Goal: Task Accomplishment & Management: Use online tool/utility

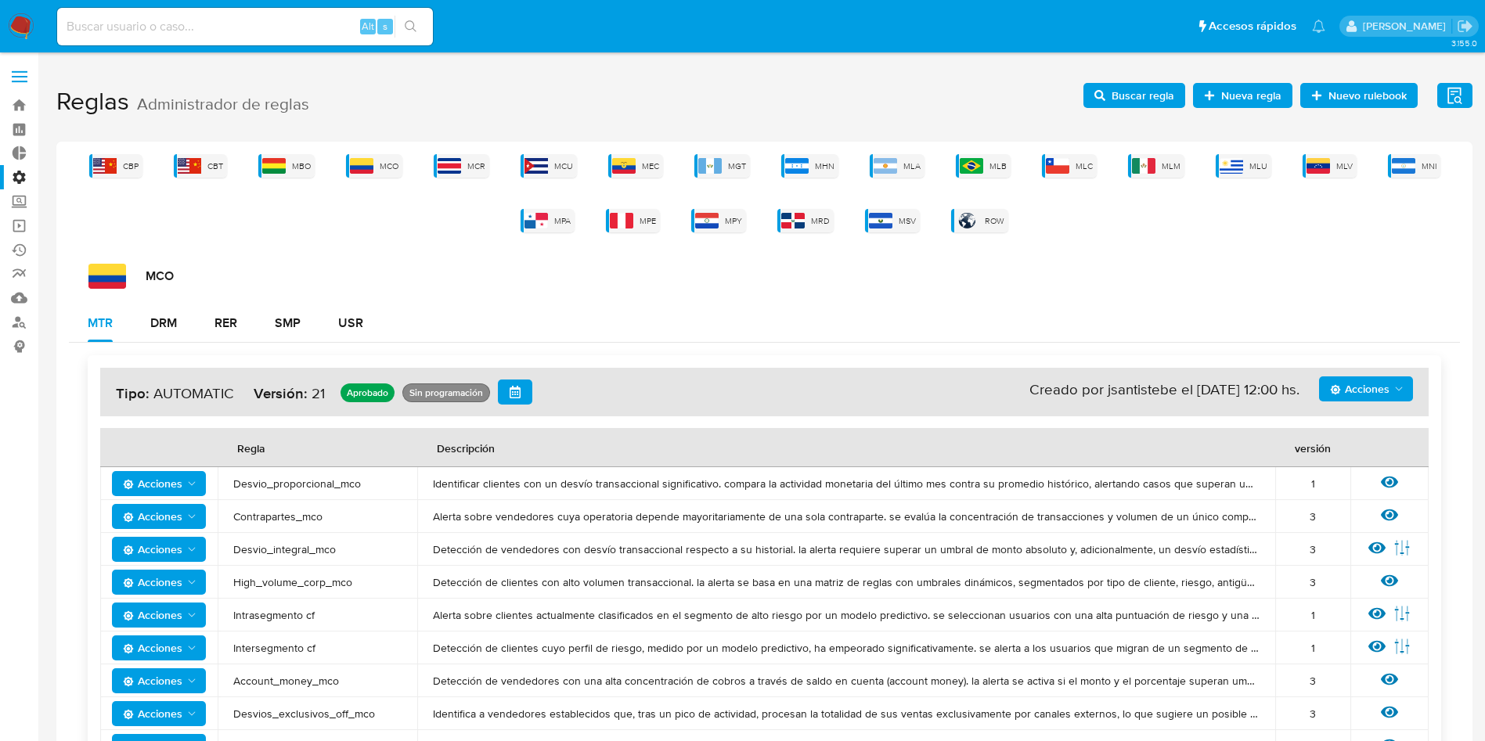
click at [16, 70] on span at bounding box center [20, 71] width 16 height 2
click at [0, 0] on input "checkbox" at bounding box center [0, 0] width 0 height 0
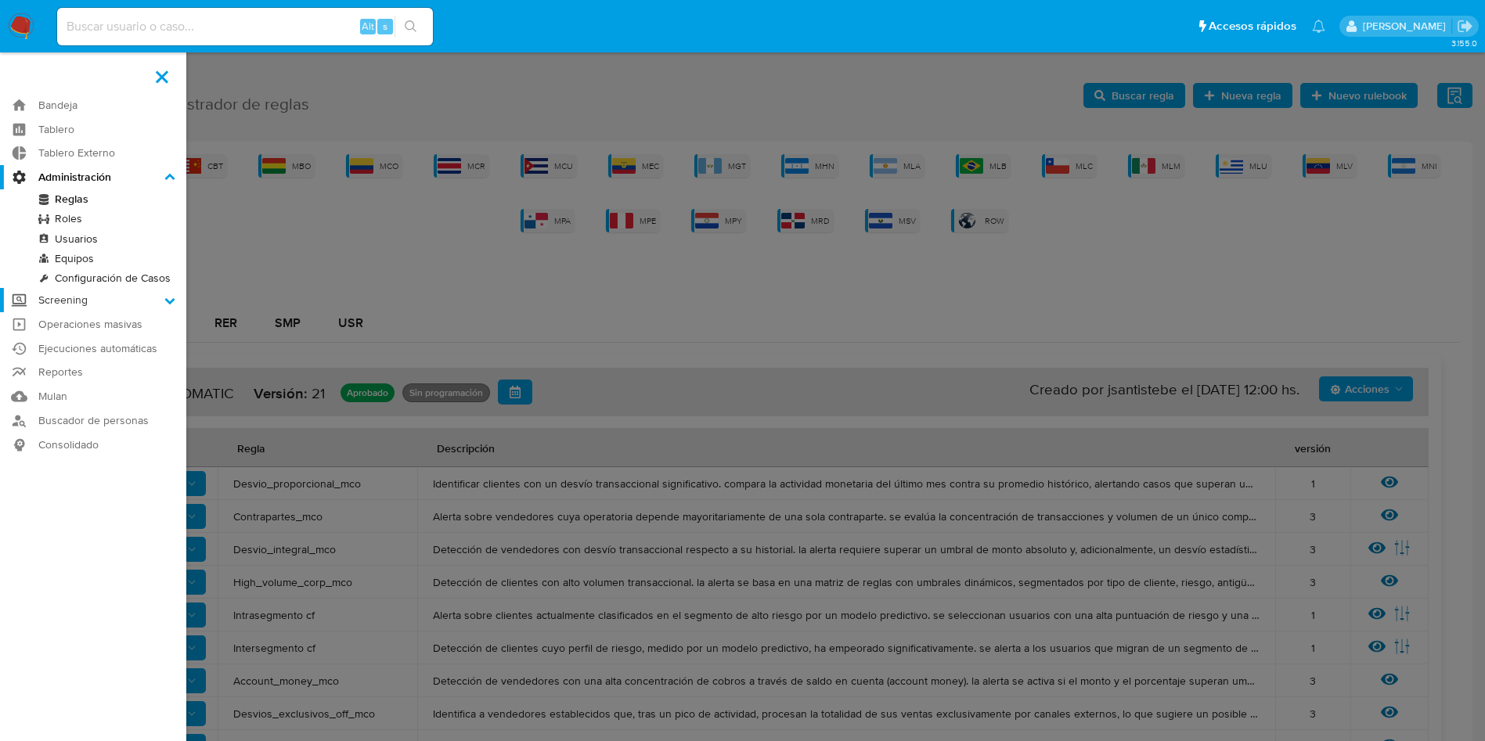
click at [135, 298] on label "Screening" at bounding box center [93, 300] width 186 height 24
click at [0, 0] on input "Screening" at bounding box center [0, 0] width 0 height 0
click at [113, 326] on link "Ejecuciones automáticas" at bounding box center [93, 329] width 186 height 24
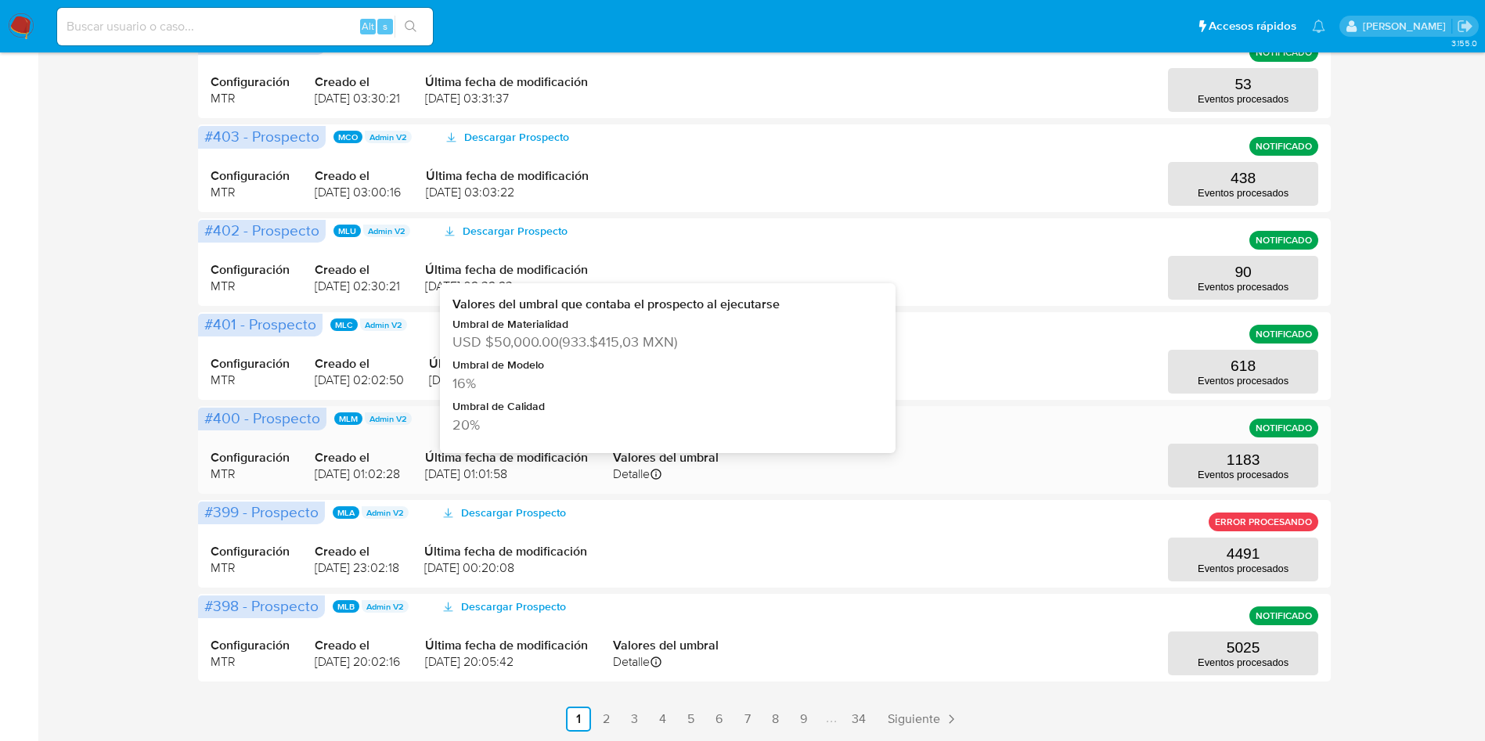
scroll to position [543, 0]
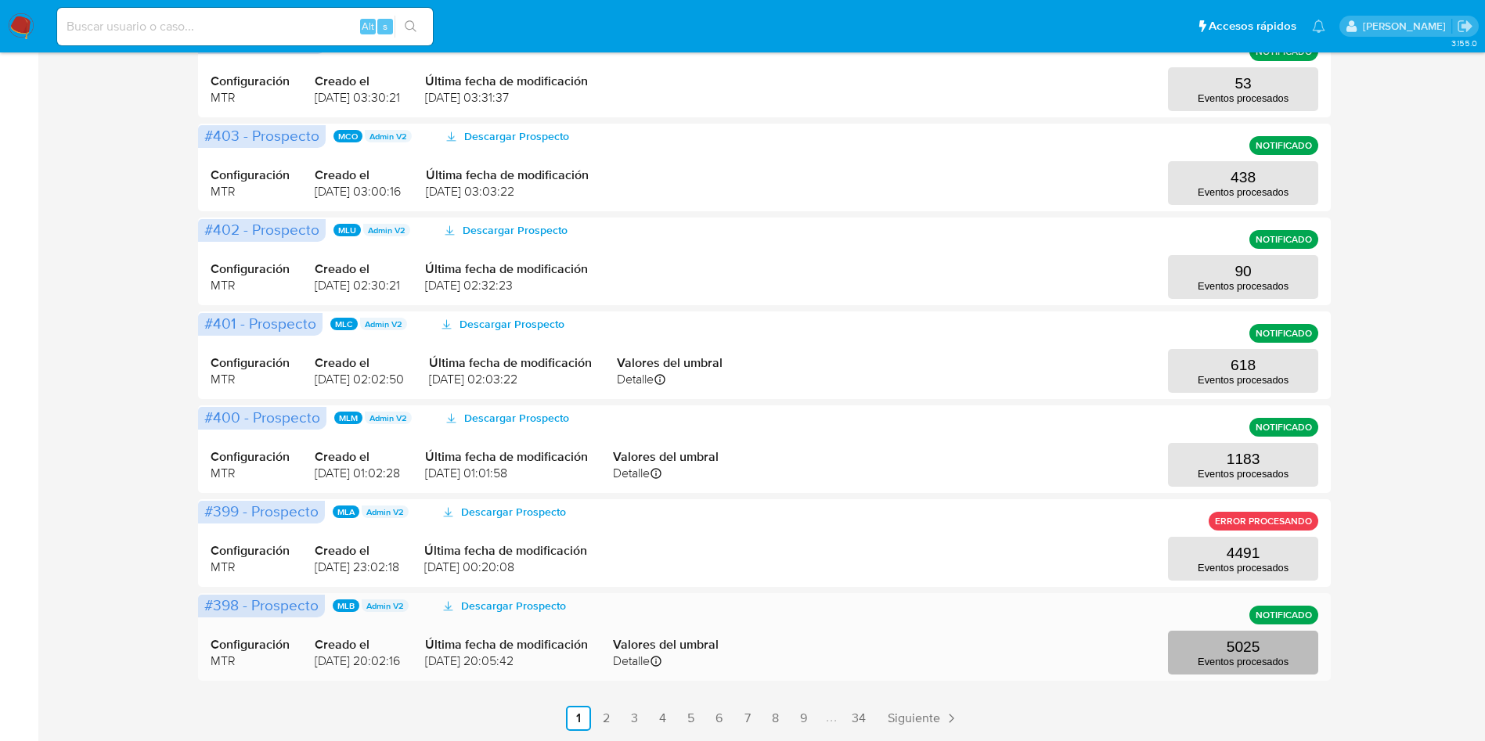
click at [1199, 653] on button "5025 Eventos procesados" at bounding box center [1243, 653] width 150 height 44
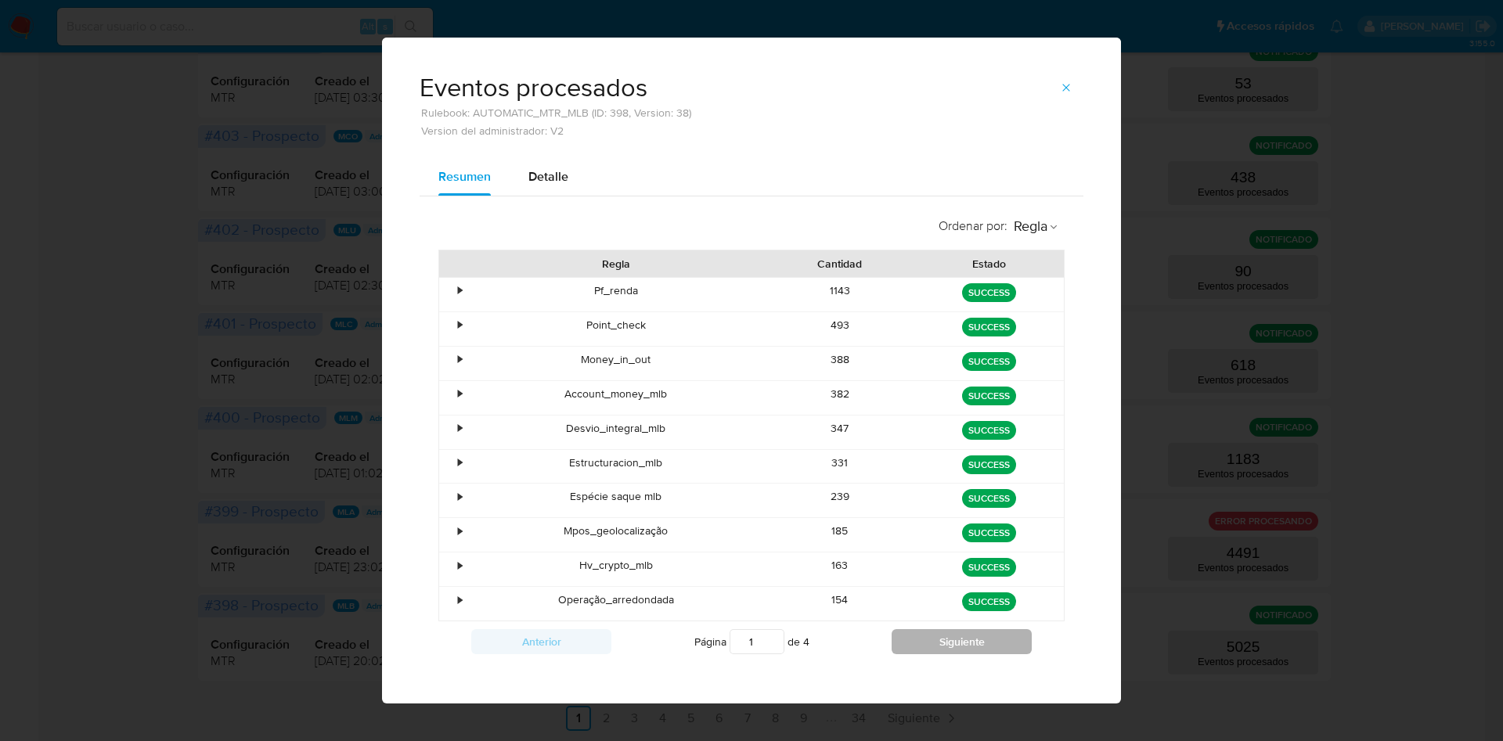
click at [914, 633] on button "Siguiente" at bounding box center [961, 641] width 140 height 25
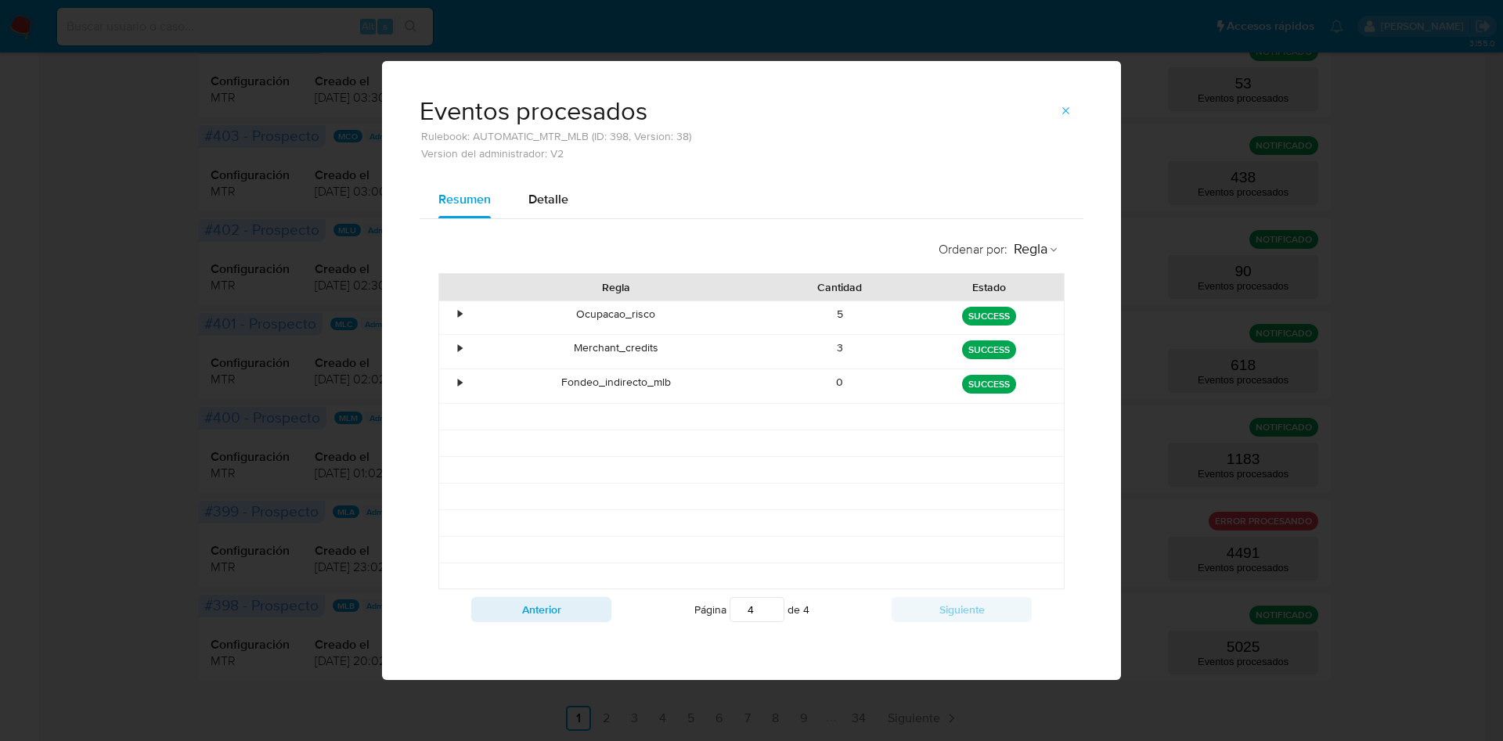
drag, startPoint x: 824, startPoint y: 351, endPoint x: 901, endPoint y: 372, distance: 79.6
click at [909, 351] on div "3" at bounding box center [839, 352] width 149 height 34
click at [551, 610] on button "Anterior" at bounding box center [541, 609] width 140 height 25
type input "3"
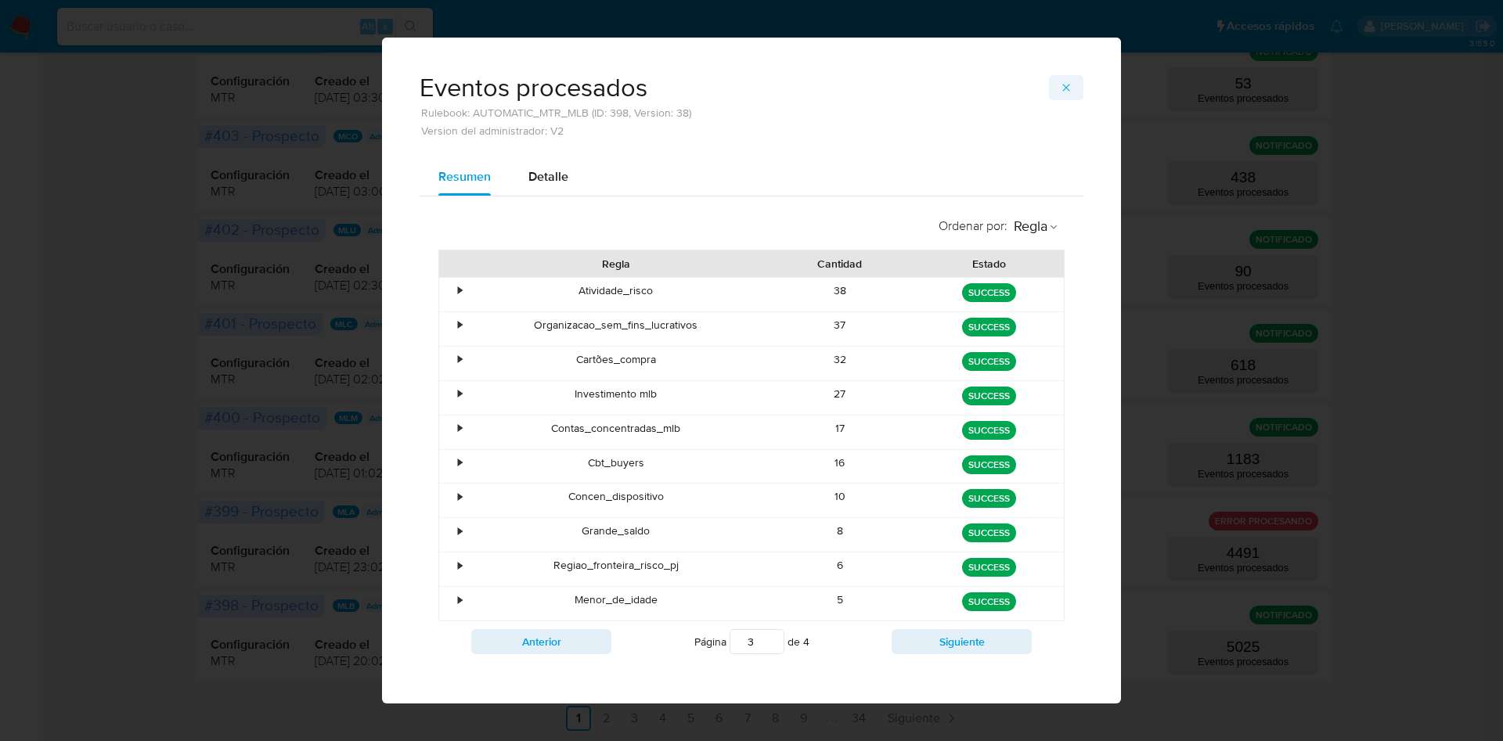
click at [1064, 89] on button "button" at bounding box center [1066, 87] width 34 height 25
